Goal: Transaction & Acquisition: Book appointment/travel/reservation

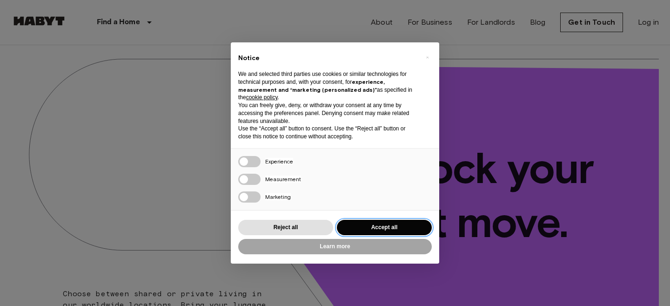
click at [377, 224] on button "Accept all" at bounding box center [384, 227] width 95 height 15
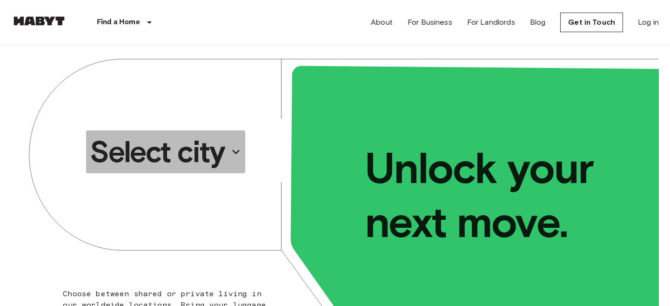
click at [196, 149] on p "Select city" at bounding box center [157, 151] width 135 height 37
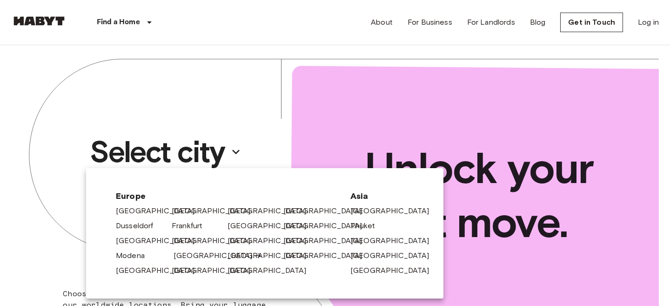
click at [189, 254] on link "[GEOGRAPHIC_DATA]" at bounding box center [218, 255] width 88 height 11
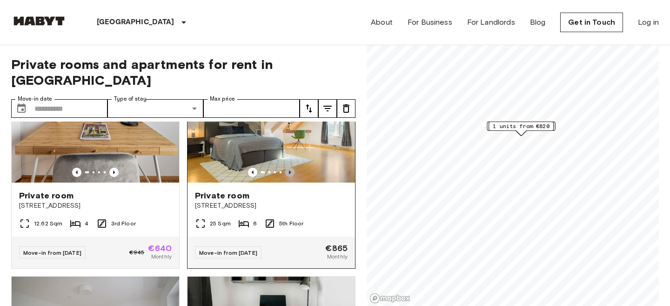
click at [288, 168] on icon "Previous image" at bounding box center [289, 172] width 9 height 9
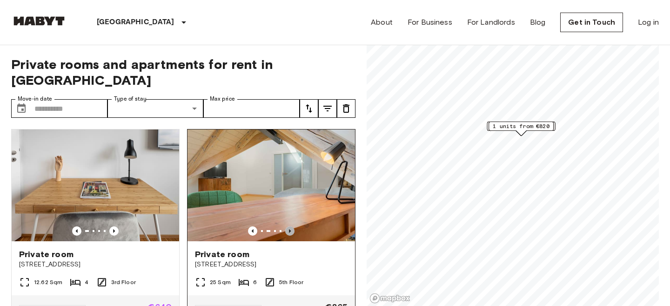
click at [292, 226] on icon "Previous image" at bounding box center [289, 230] width 9 height 9
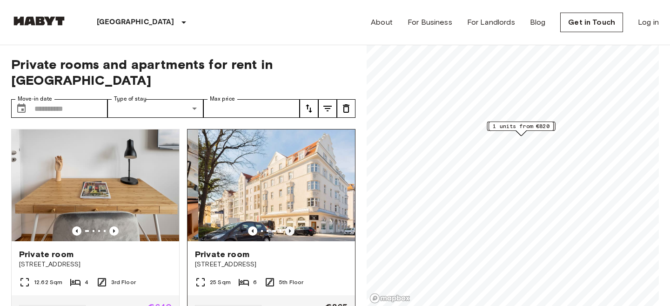
click at [292, 226] on icon "Previous image" at bounding box center [289, 230] width 9 height 9
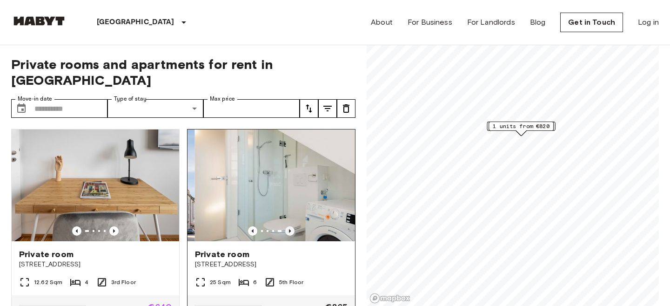
click at [292, 226] on icon "Previous image" at bounding box center [289, 230] width 9 height 9
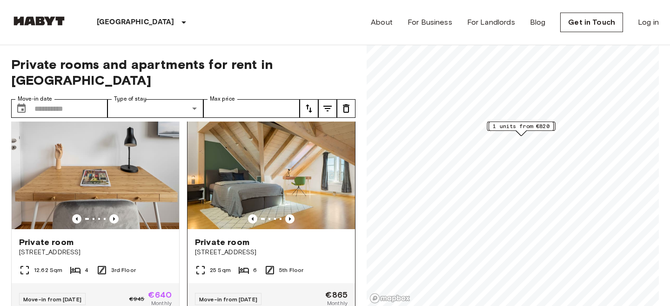
scroll to position [10, 0]
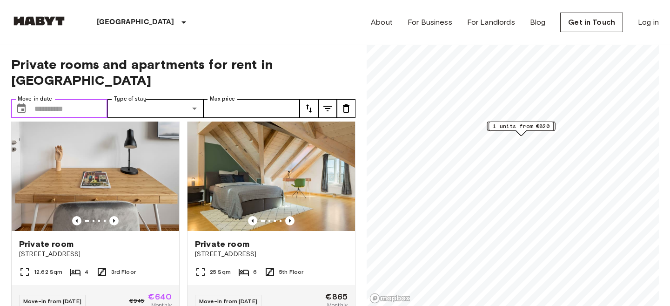
click at [56, 99] on input "Move-in date" at bounding box center [70, 108] width 73 height 19
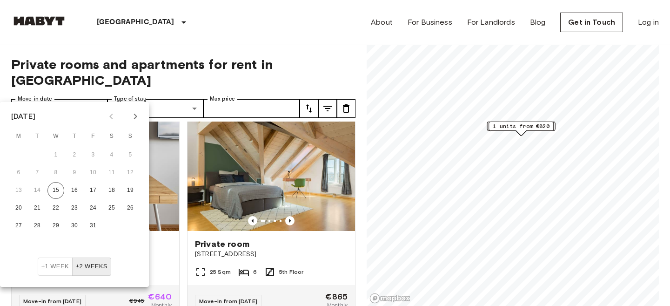
click at [132, 116] on icon "Next month" at bounding box center [135, 116] width 11 height 11
click at [19, 222] on button "29" at bounding box center [18, 225] width 17 height 17
type input "**********"
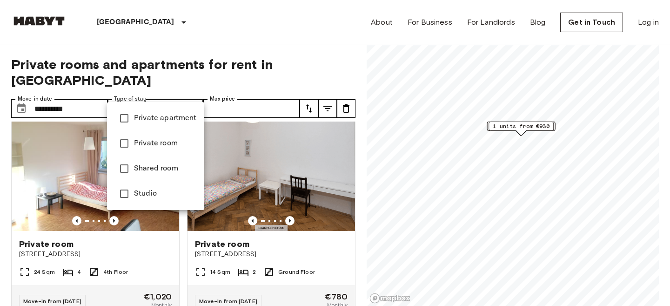
click at [160, 142] on span "Private room" at bounding box center [165, 143] width 63 height 11
click at [162, 114] on span "Private apartment" at bounding box center [165, 118] width 63 height 11
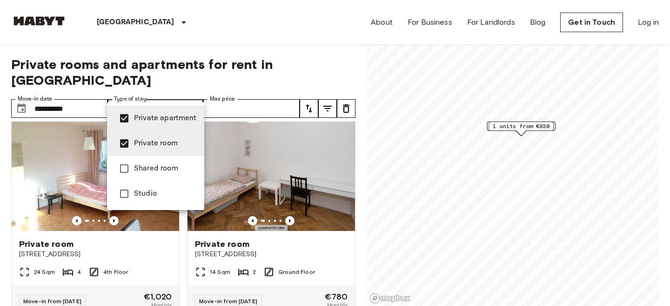
click at [150, 192] on span "Studio" at bounding box center [165, 193] width 63 height 11
type input "**********"
click at [393, 130] on div at bounding box center [335, 153] width 670 height 306
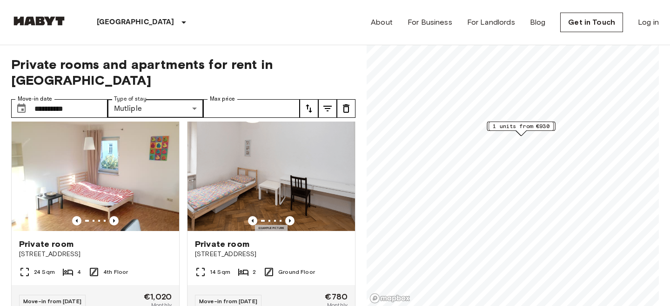
click at [345, 103] on icon "tune" at bounding box center [346, 108] width 11 height 11
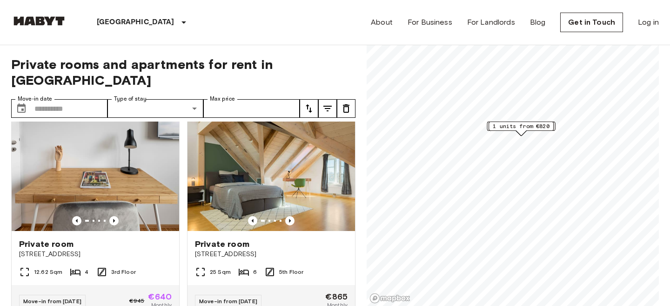
scroll to position [833, 0]
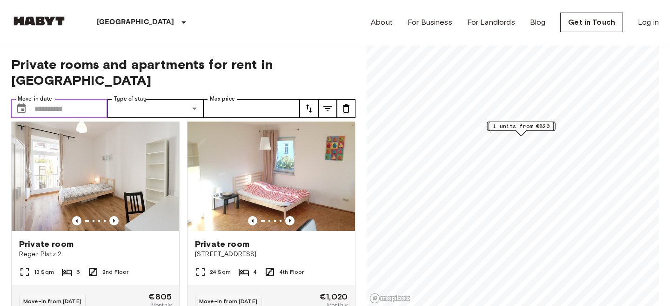
click at [72, 99] on input "Move-in date" at bounding box center [70, 108] width 73 height 19
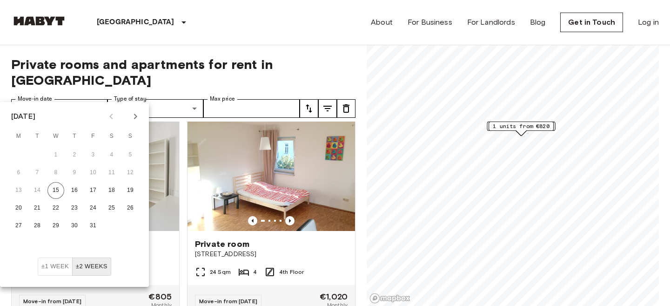
click at [136, 111] on icon "Next month" at bounding box center [135, 116] width 11 height 11
click at [20, 229] on button "29" at bounding box center [18, 225] width 17 height 17
type input "**********"
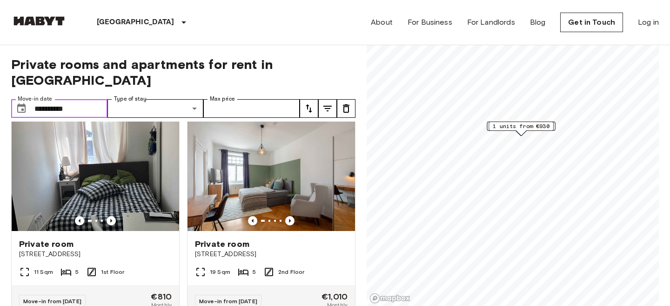
scroll to position [10, 0]
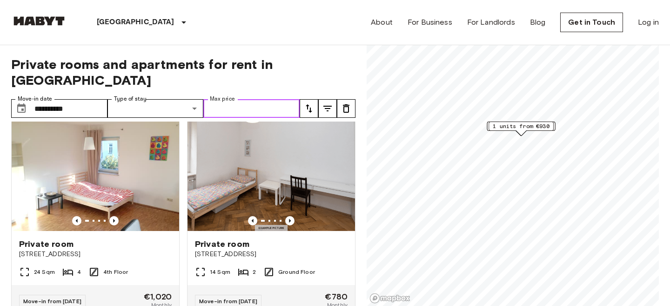
click at [268, 99] on input "Max price" at bounding box center [251, 108] width 96 height 19
click at [329, 106] on icon "tune" at bounding box center [328, 109] width 8 height 6
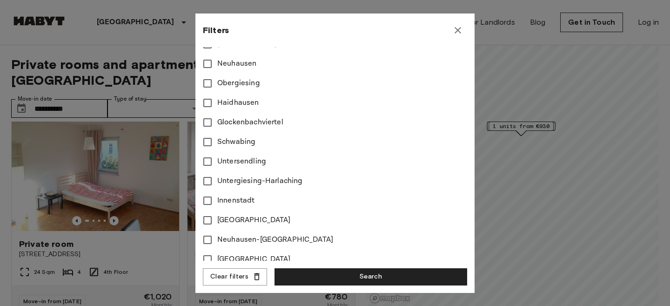
scroll to position [363, 0]
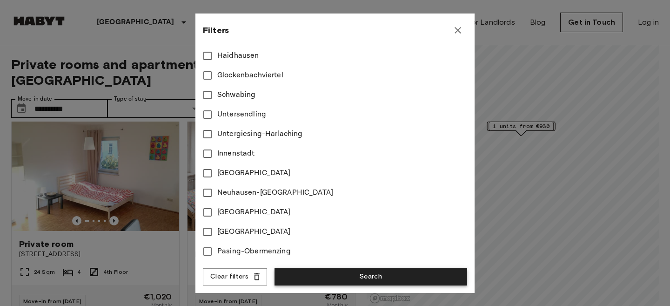
click at [326, 276] on button "Search" at bounding box center [371, 276] width 193 height 17
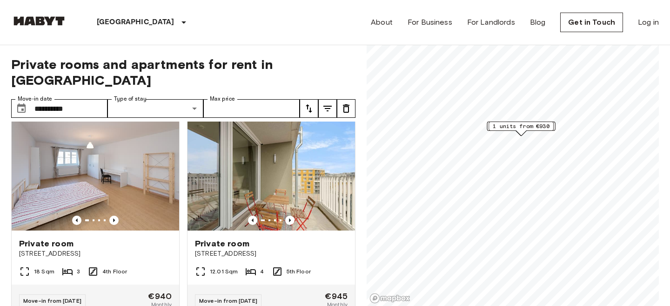
scroll to position [219, 0]
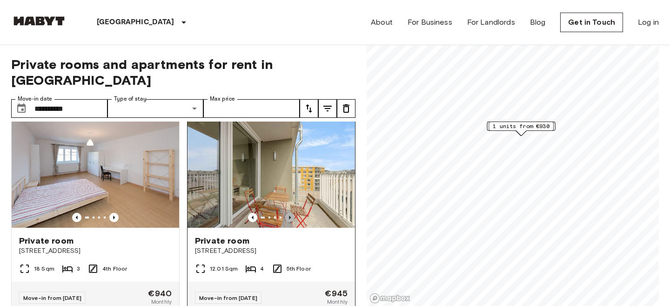
click at [290, 216] on icon "Previous image" at bounding box center [290, 218] width 2 height 4
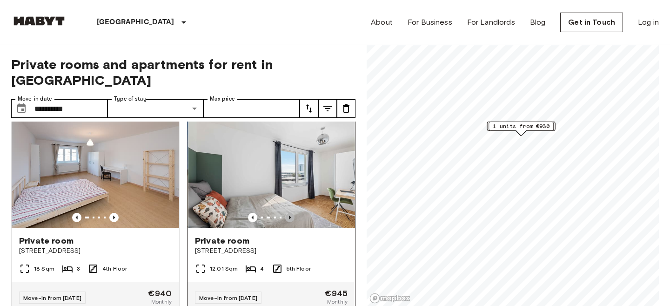
click at [290, 216] on icon "Previous image" at bounding box center [290, 218] width 2 height 4
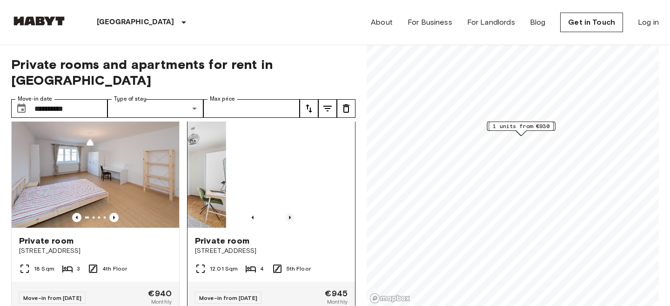
click at [290, 216] on icon "Previous image" at bounding box center [290, 218] width 2 height 4
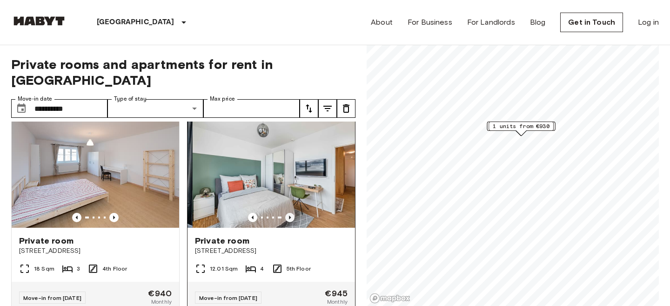
click at [290, 216] on icon "Previous image" at bounding box center [290, 218] width 2 height 4
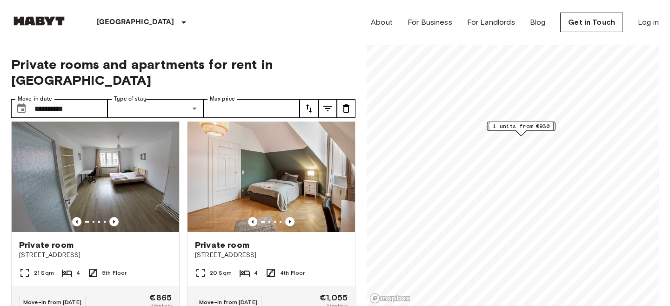
scroll to position [1247, 0]
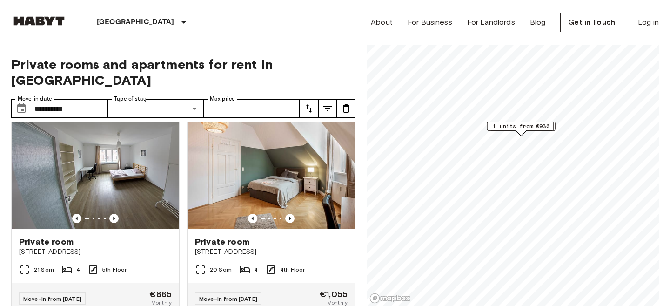
click at [290, 214] on icon "Previous image" at bounding box center [289, 218] width 9 height 9
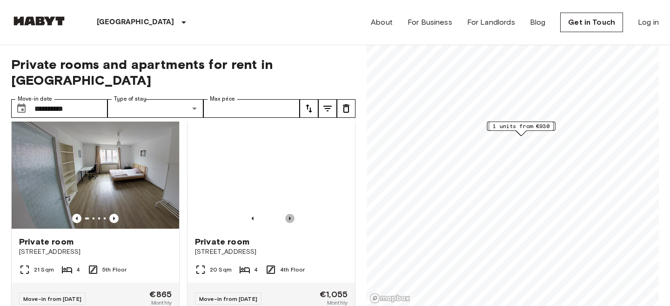
click at [290, 214] on icon "Previous image" at bounding box center [289, 218] width 9 height 9
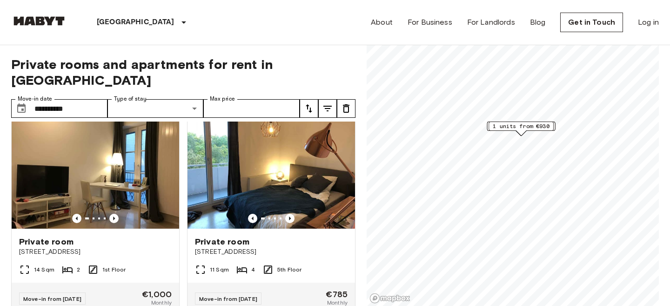
scroll to position [1657, 0]
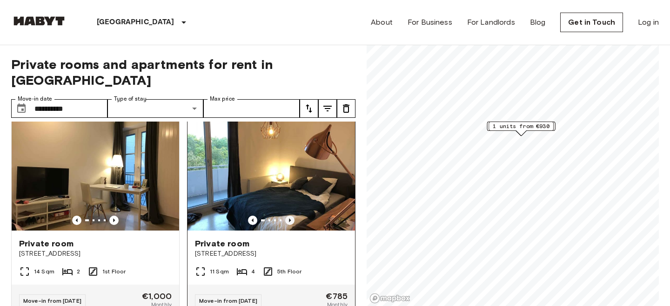
click at [289, 216] on icon "Previous image" at bounding box center [289, 220] width 9 height 9
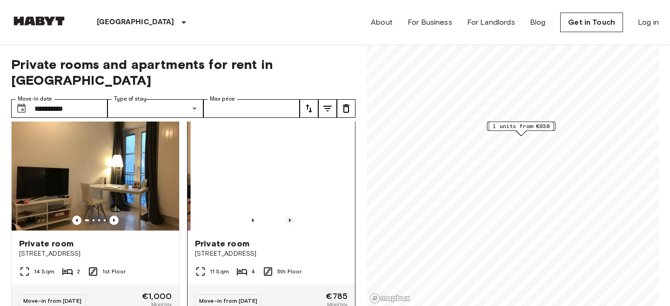
click at [289, 216] on icon "Previous image" at bounding box center [289, 220] width 9 height 9
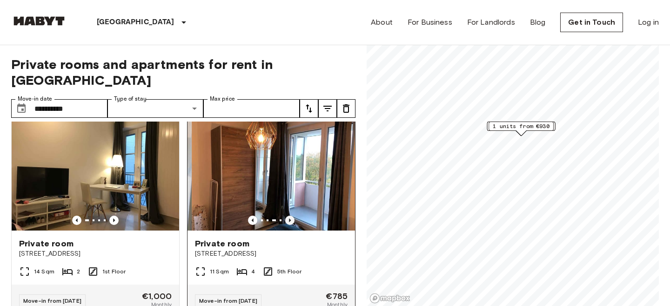
click at [289, 216] on icon "Previous image" at bounding box center [289, 220] width 9 height 9
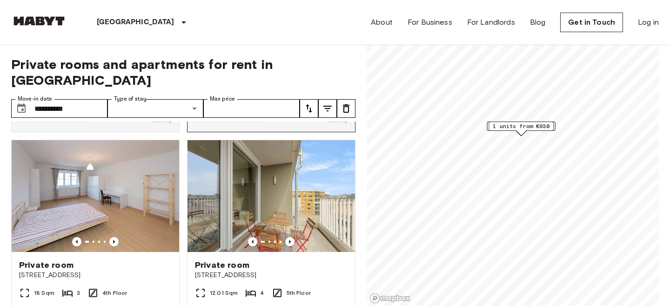
scroll to position [212, 0]
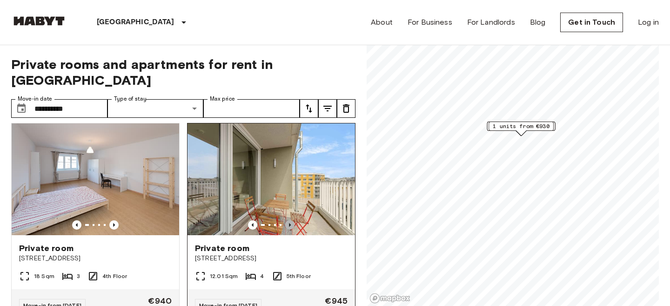
click at [290, 220] on icon "Previous image" at bounding box center [289, 224] width 9 height 9
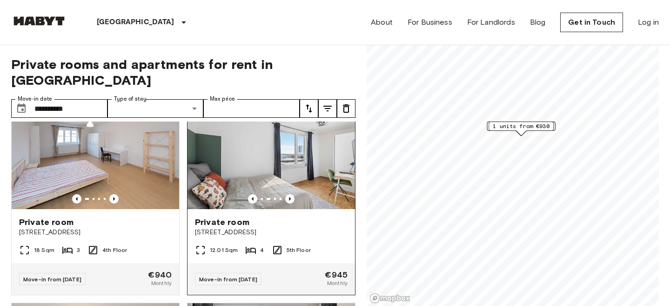
scroll to position [237, 0]
click at [290, 195] on icon "Previous image" at bounding box center [289, 199] width 9 height 9
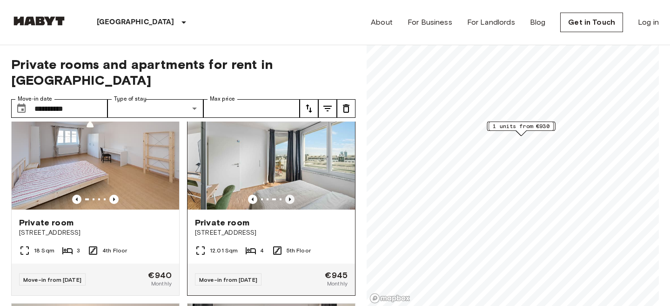
click at [290, 195] on icon "Previous image" at bounding box center [289, 199] width 9 height 9
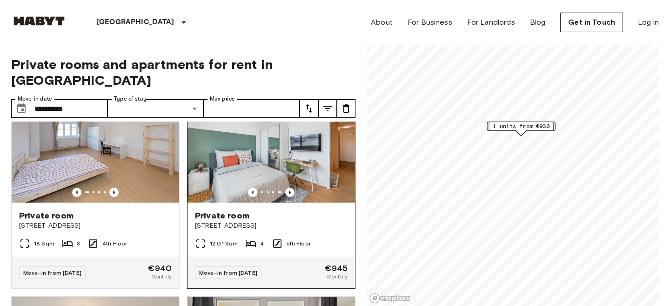
scroll to position [245, 0]
click at [289, 187] on icon "Previous image" at bounding box center [289, 191] width 9 height 9
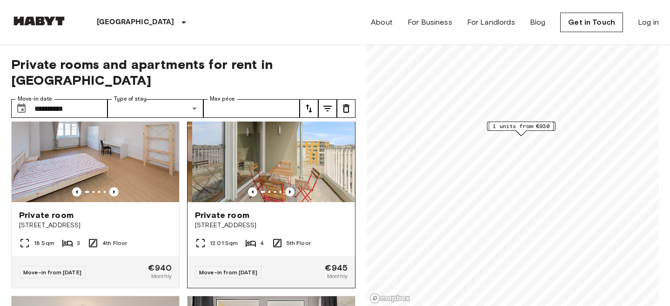
click at [289, 187] on icon "Previous image" at bounding box center [289, 191] width 9 height 9
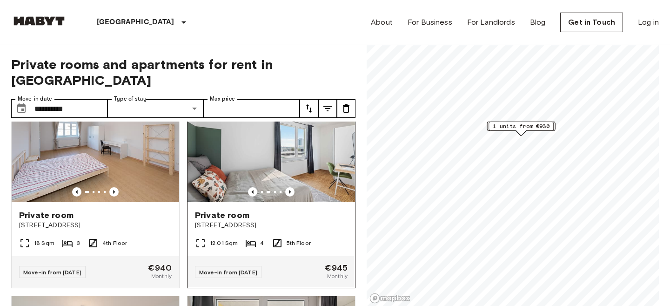
click at [299, 141] on img at bounding box center [272, 146] width 168 height 112
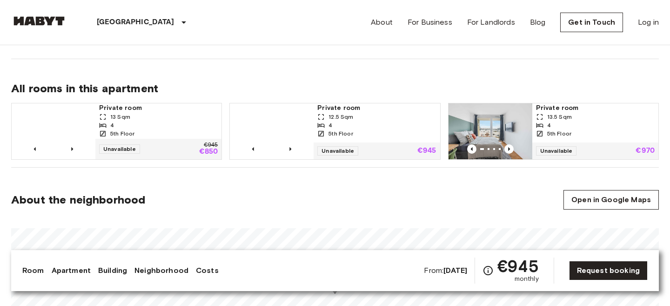
scroll to position [439, 0]
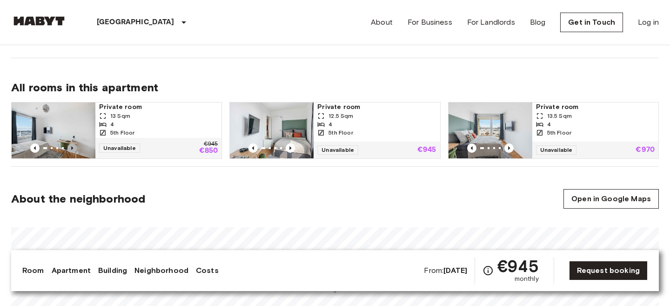
click at [74, 147] on icon "Previous image" at bounding box center [72, 147] width 9 height 9
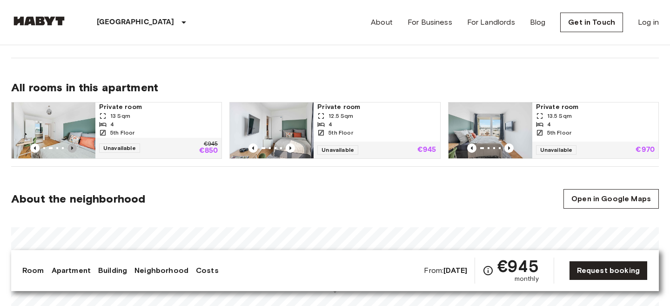
click at [74, 147] on icon "Previous image" at bounding box center [72, 147] width 9 height 9
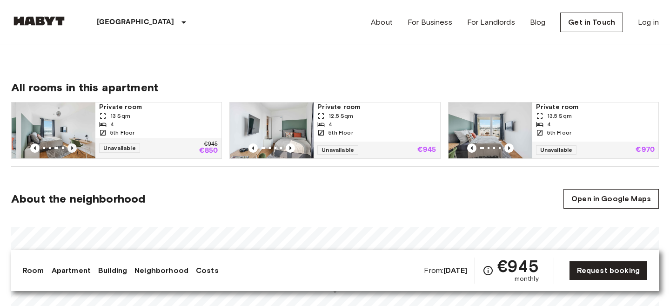
click at [74, 147] on icon "Previous image" at bounding box center [72, 147] width 9 height 9
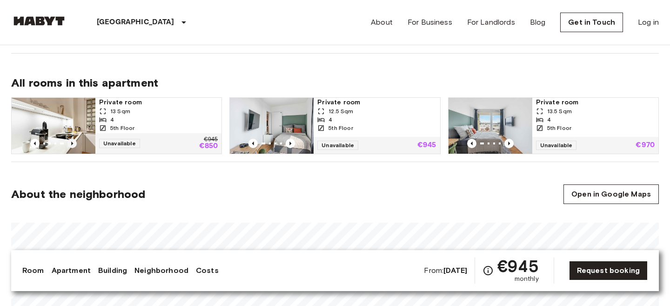
scroll to position [445, 0]
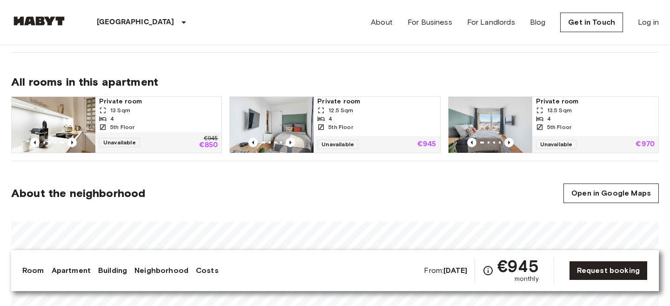
click at [67, 118] on img at bounding box center [54, 125] width 84 height 56
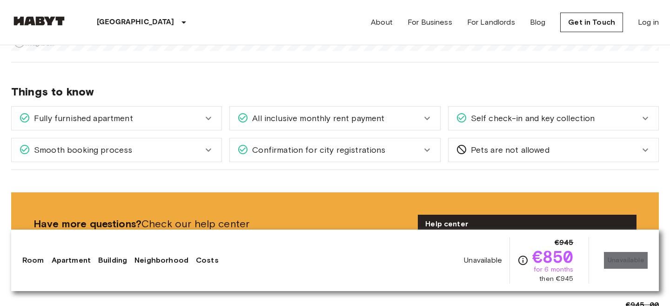
scroll to position [768, 0]
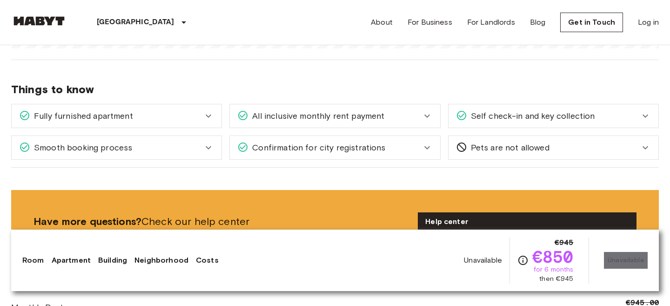
click at [624, 155] on div "Pets are not allowed" at bounding box center [554, 147] width 210 height 23
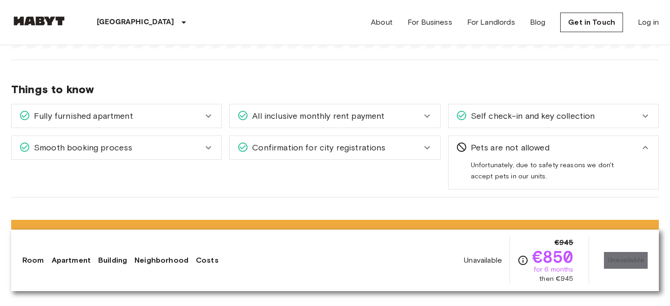
click at [622, 146] on div "Pets are not allowed" at bounding box center [548, 148] width 184 height 12
